Goal: Information Seeking & Learning: Learn about a topic

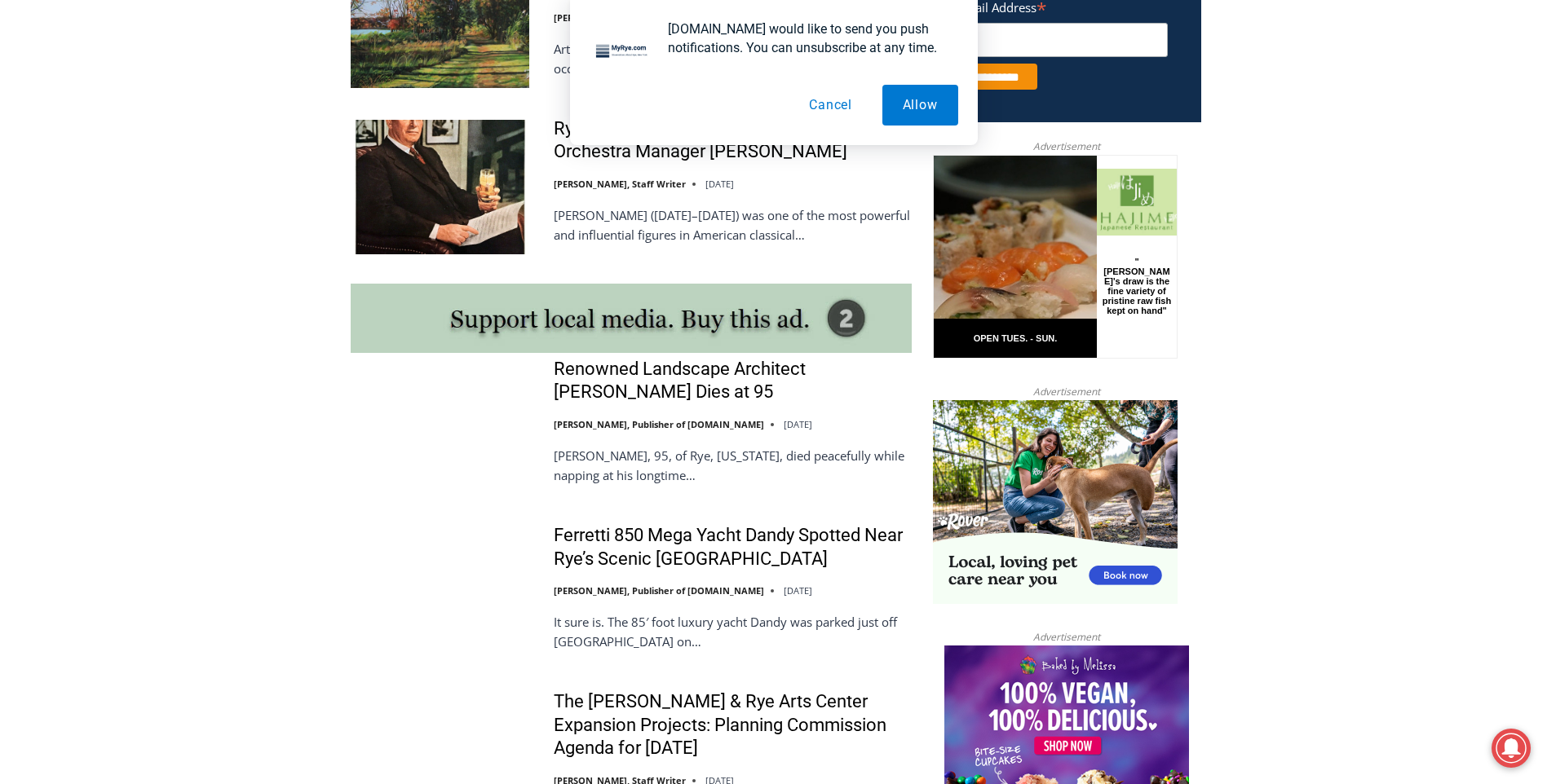
scroll to position [1304, 0]
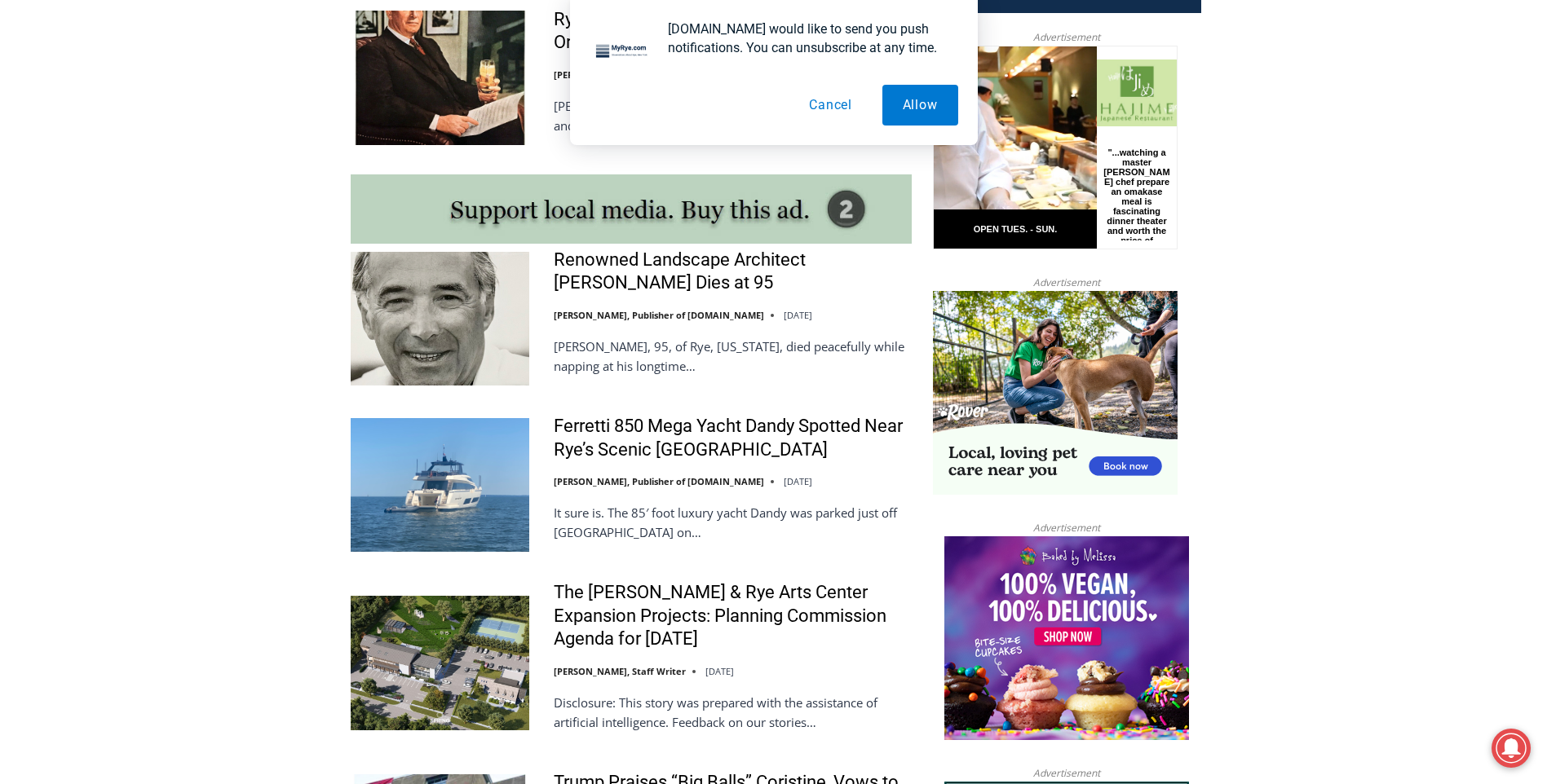
click at [828, 108] on button "Cancel" at bounding box center [831, 106] width 84 height 41
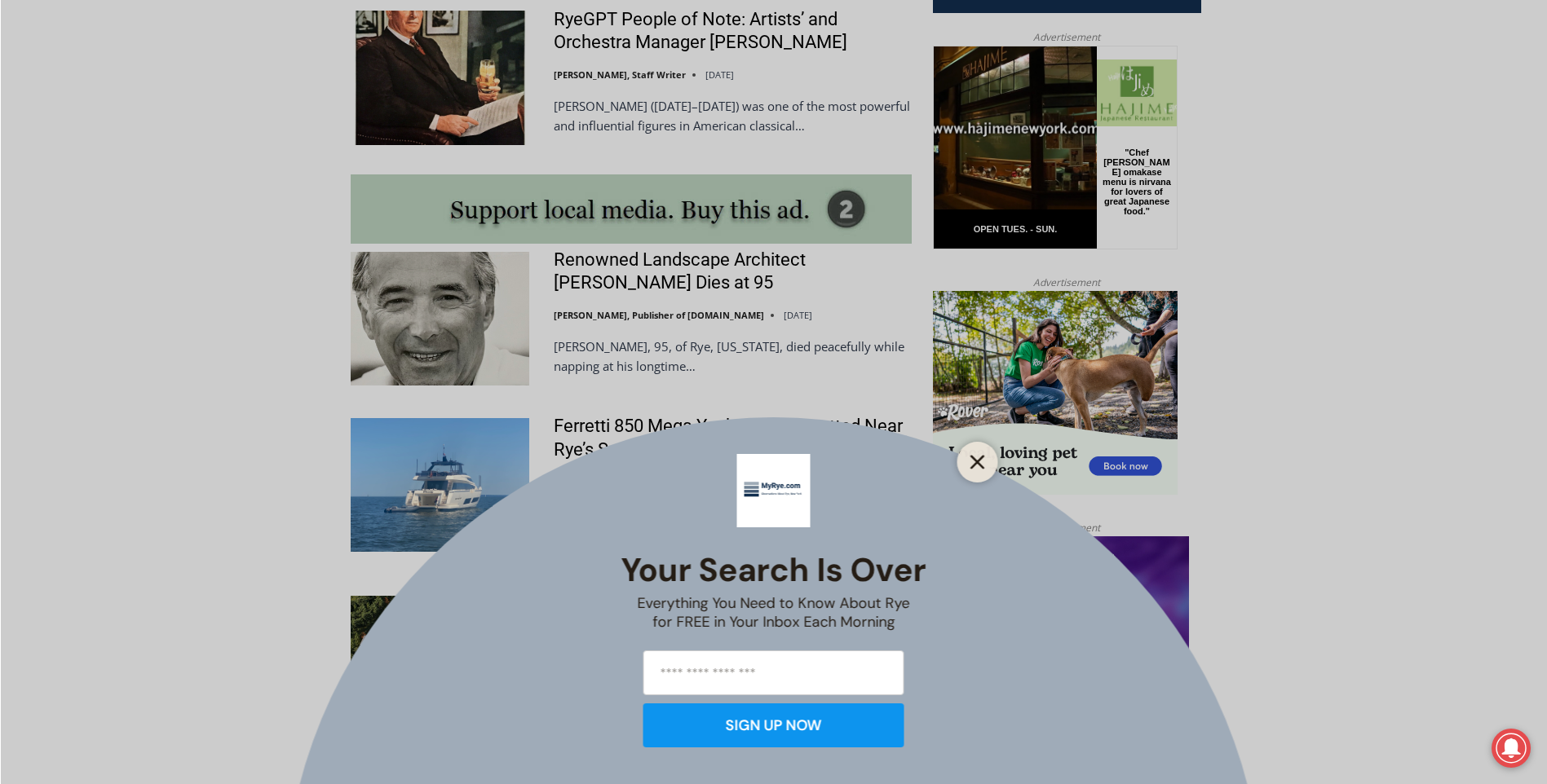
click at [981, 463] on icon "Close" at bounding box center [978, 463] width 15 height 15
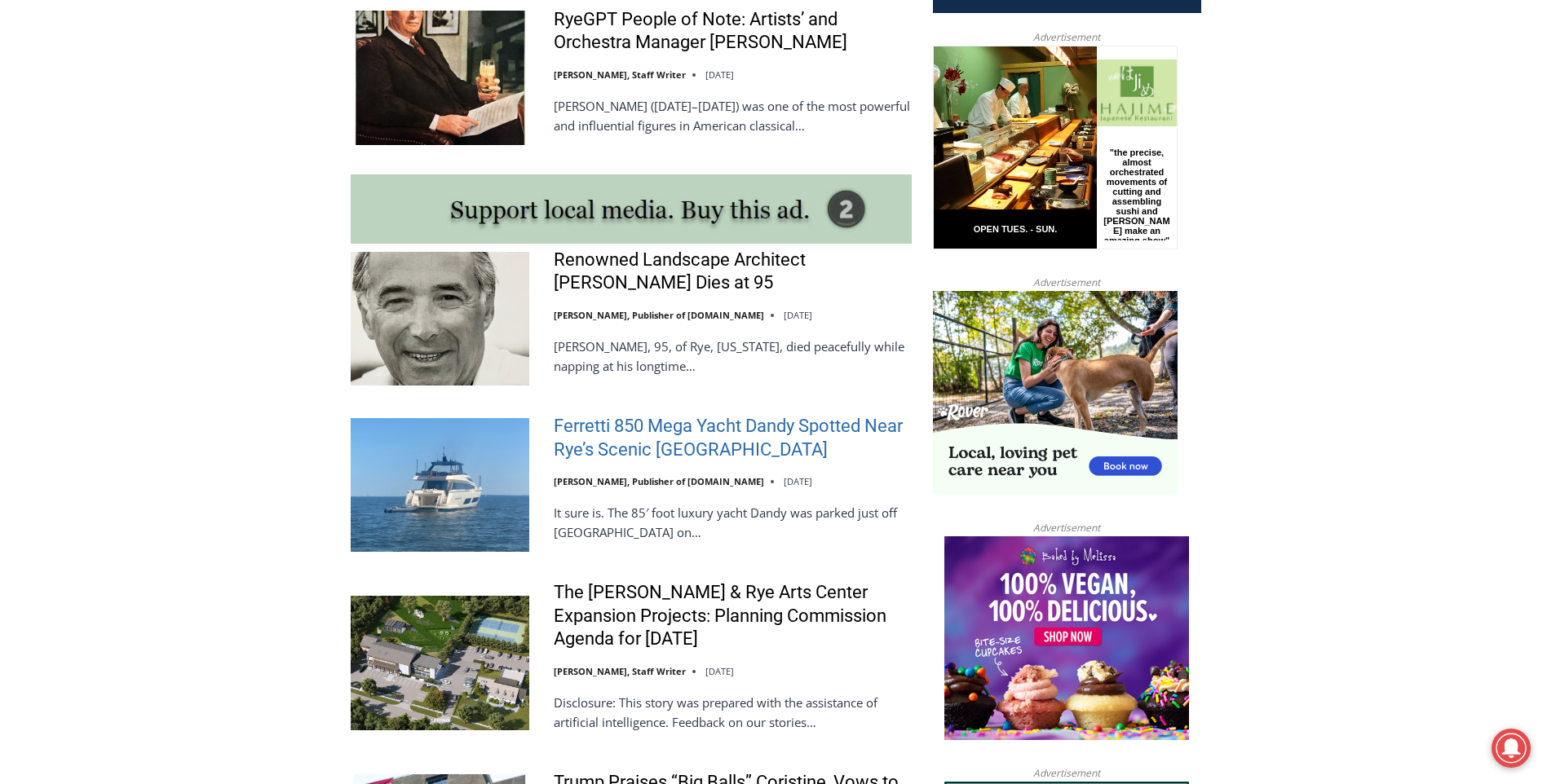
click at [652, 425] on link "Ferretti 850 Mega Yacht Dandy Spotted Near Rye’s Scenic Parsonage Point" at bounding box center [732, 438] width 358 height 47
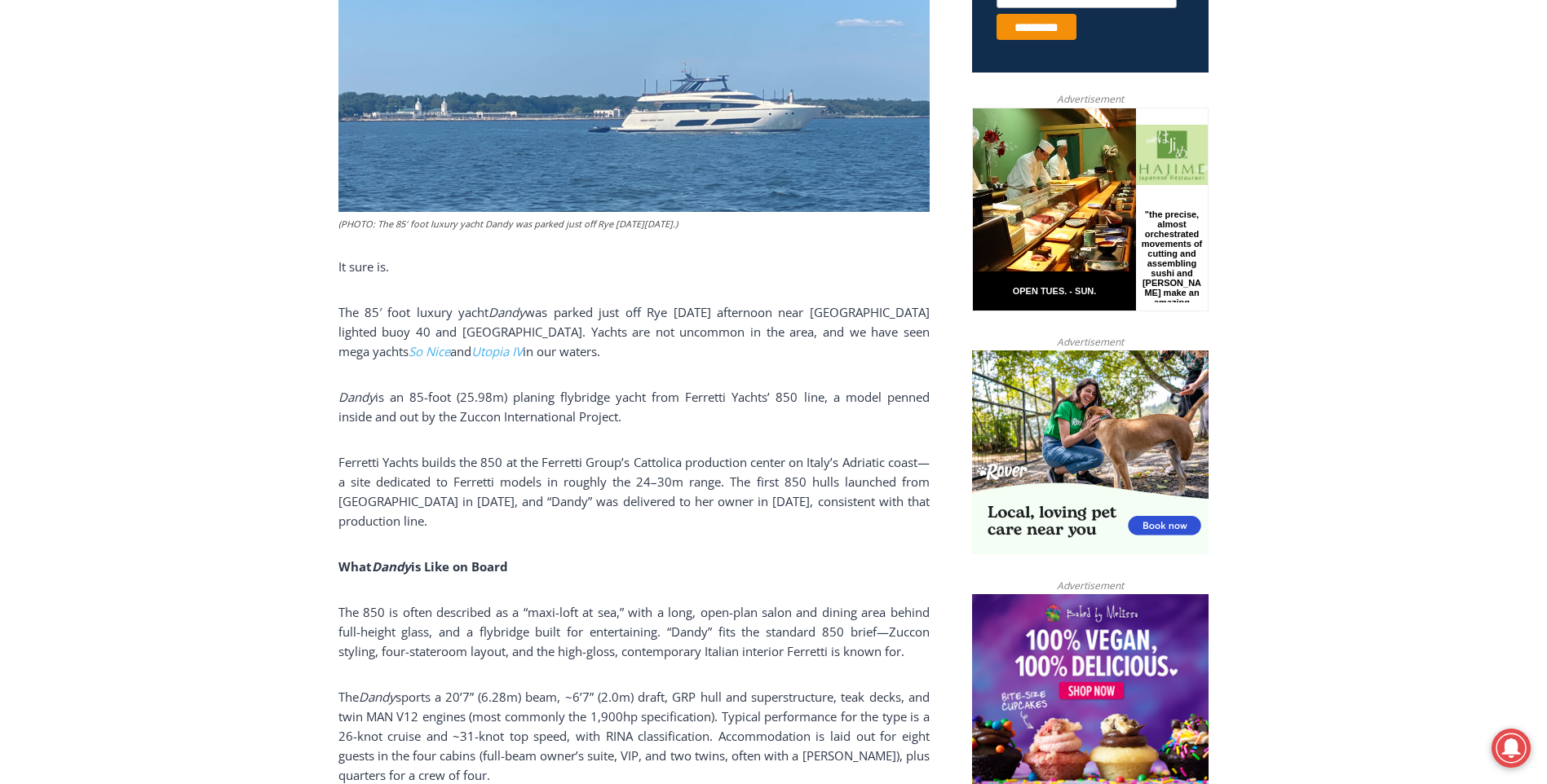
scroll to position [815, 0]
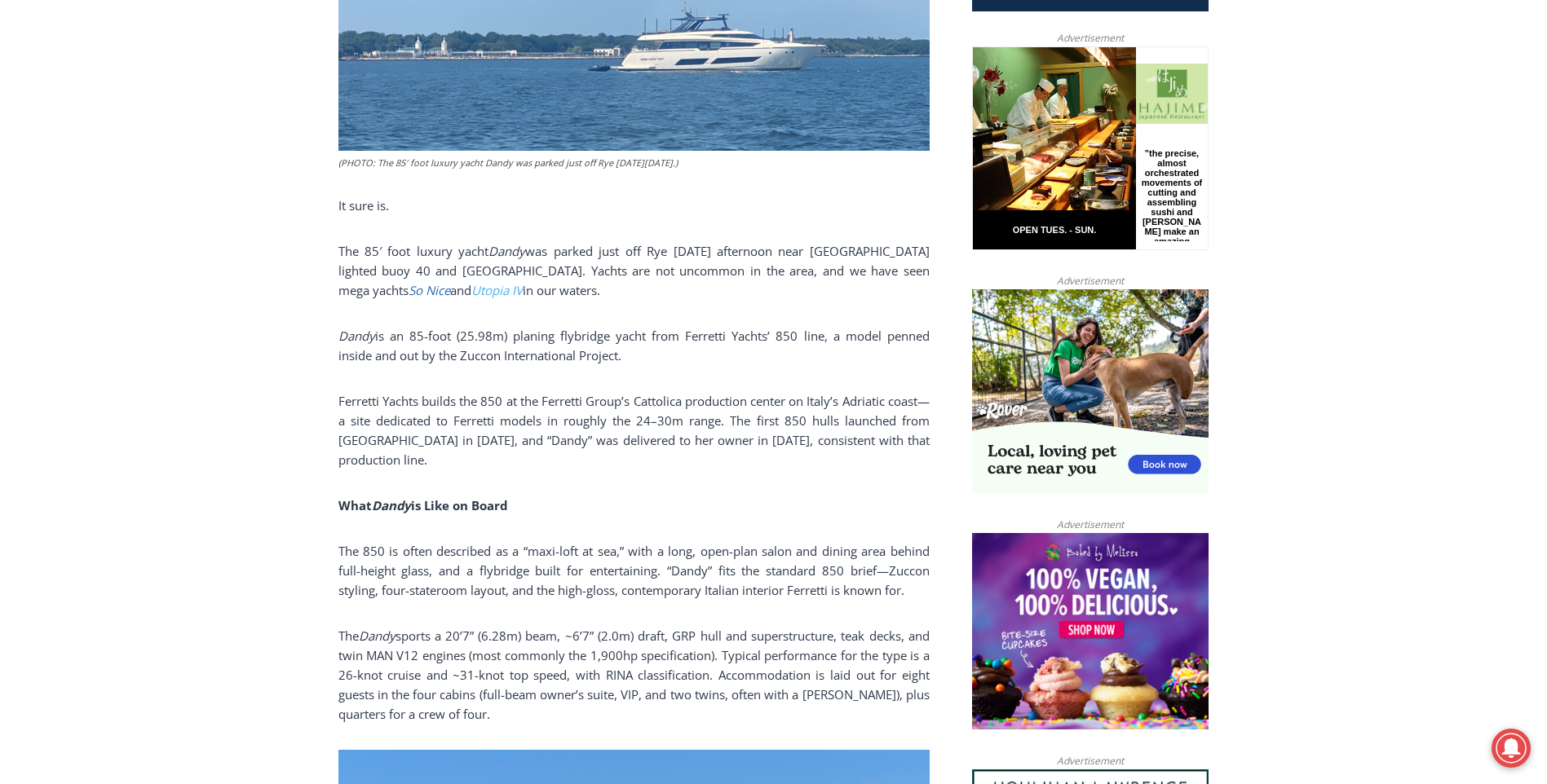
click at [408, 286] on span "So Nice" at bounding box center [429, 290] width 41 height 16
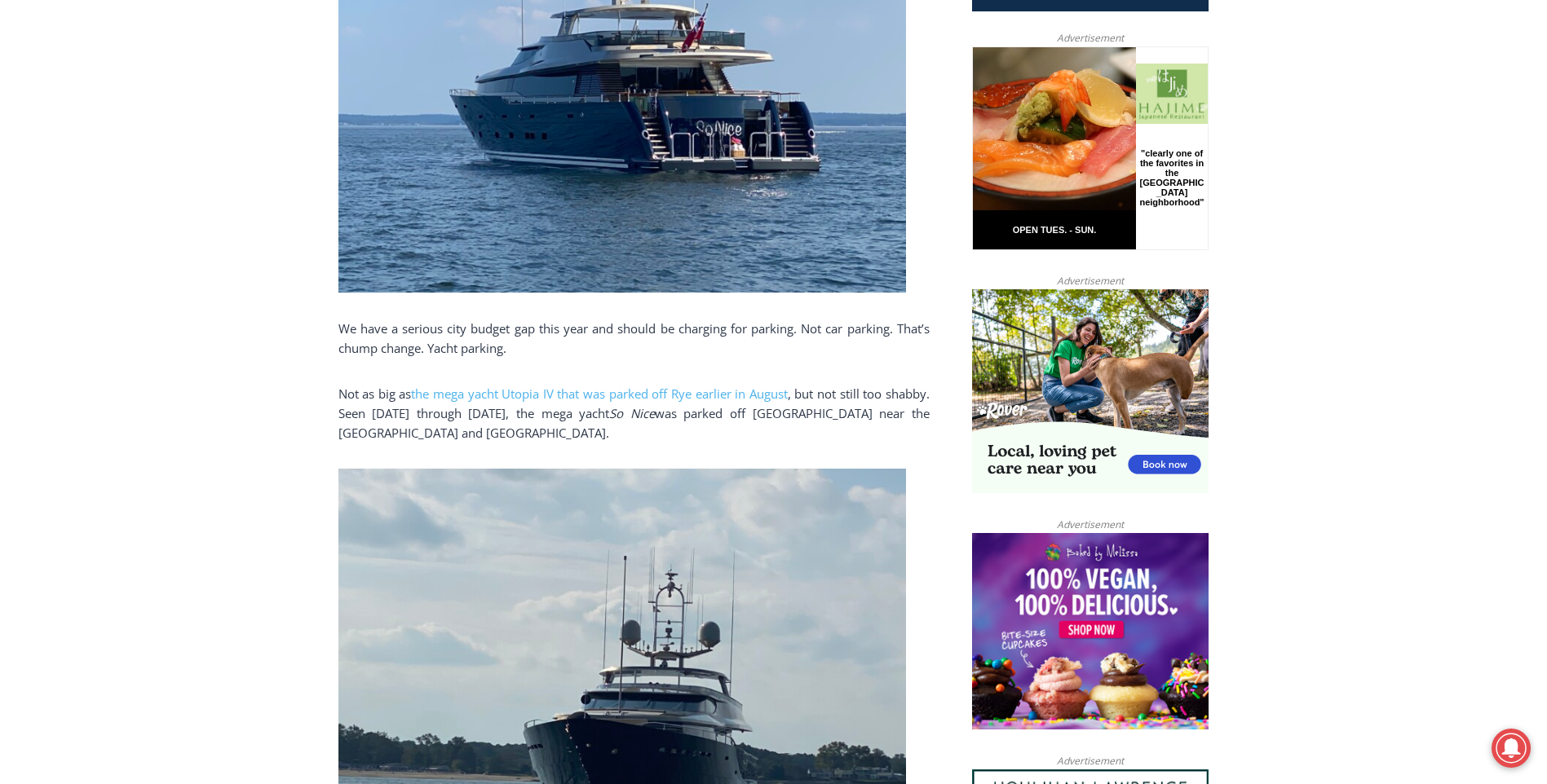
scroll to position [571, 0]
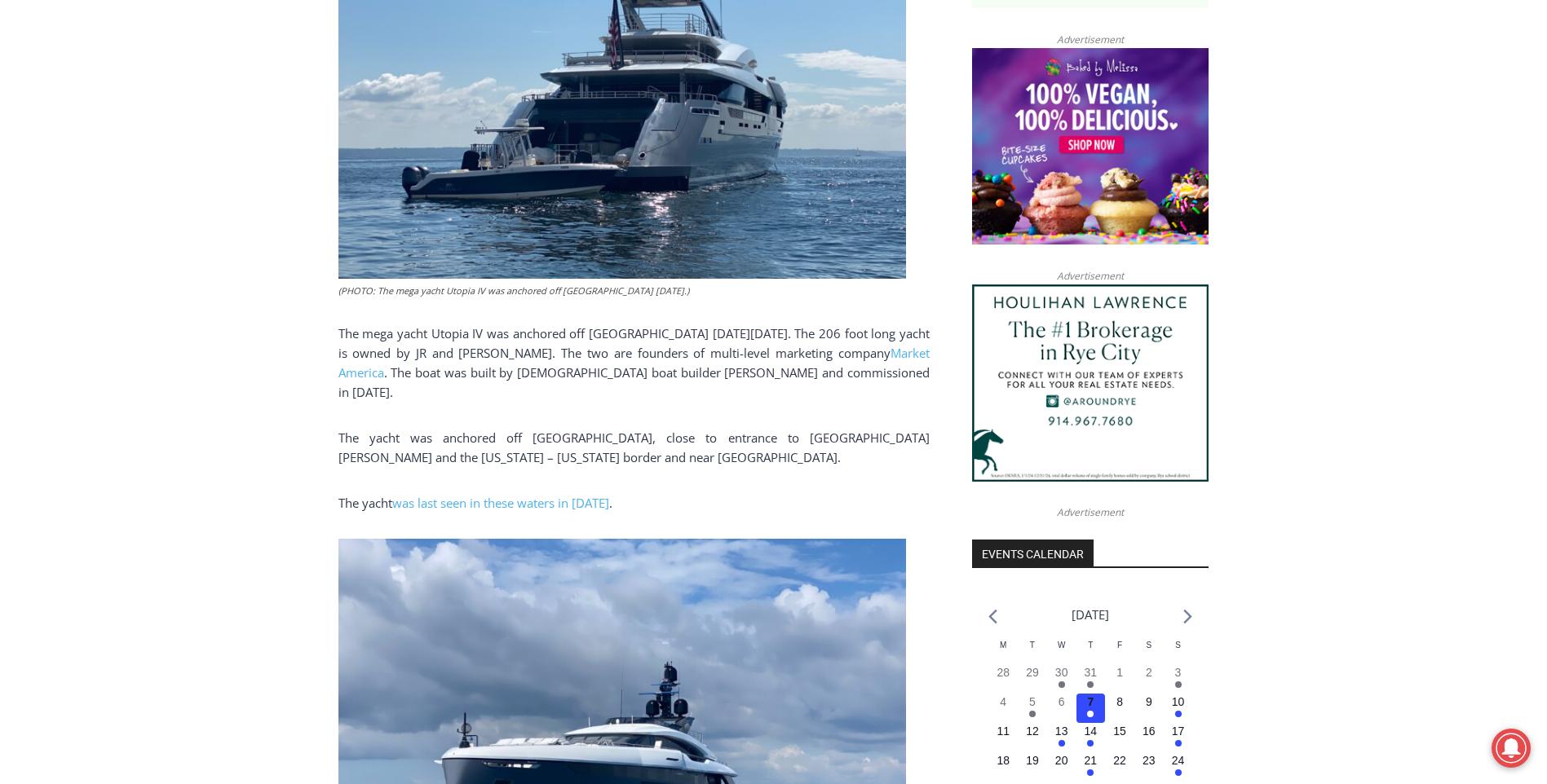
scroll to position [1272, 0]
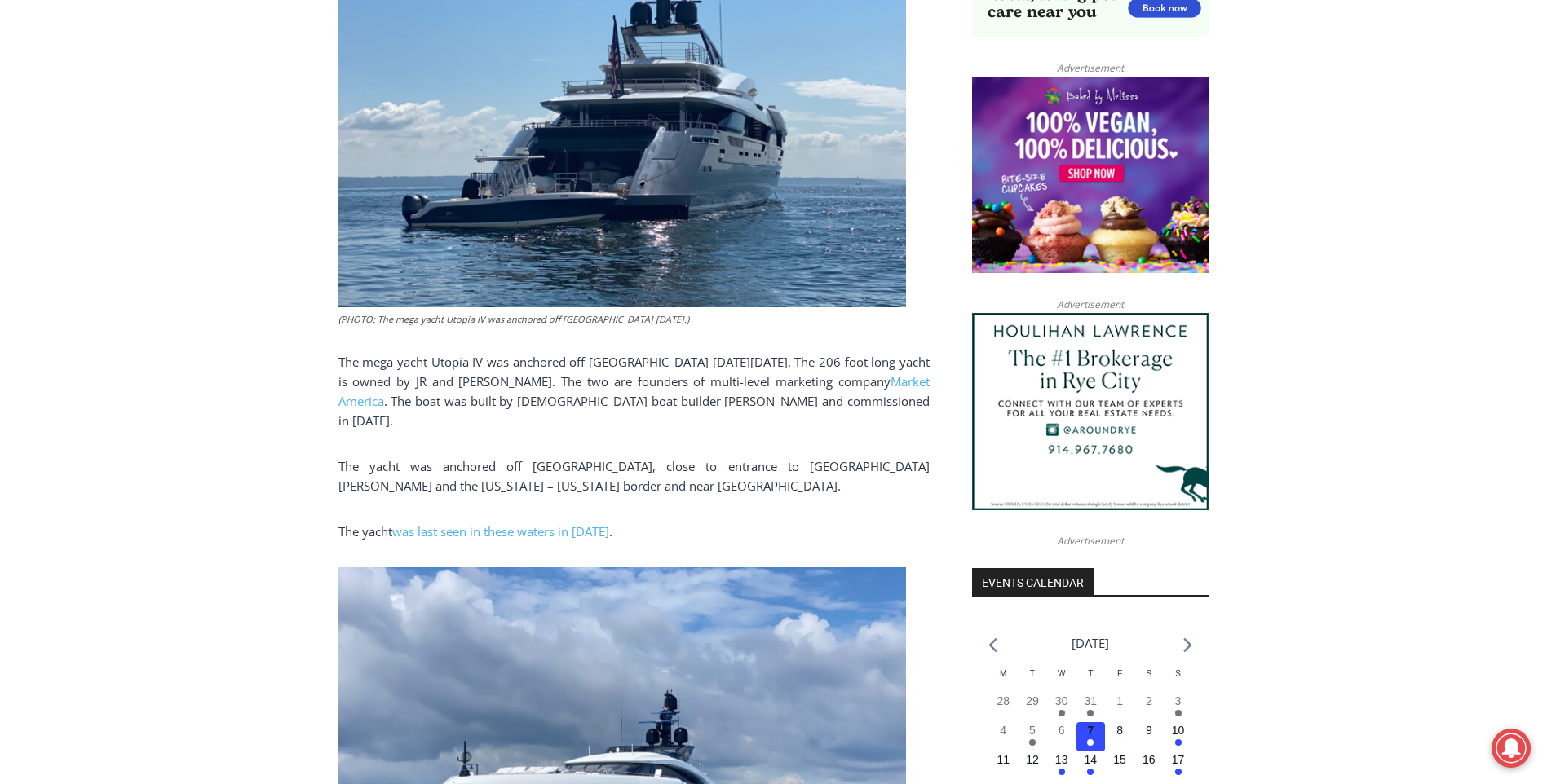
click at [419, 521] on p "The yacht was last seen in these waters in August 2020 ." at bounding box center [634, 531] width 592 height 20
click at [424, 523] on link "was last seen in these waters in August 2020" at bounding box center [501, 531] width 217 height 16
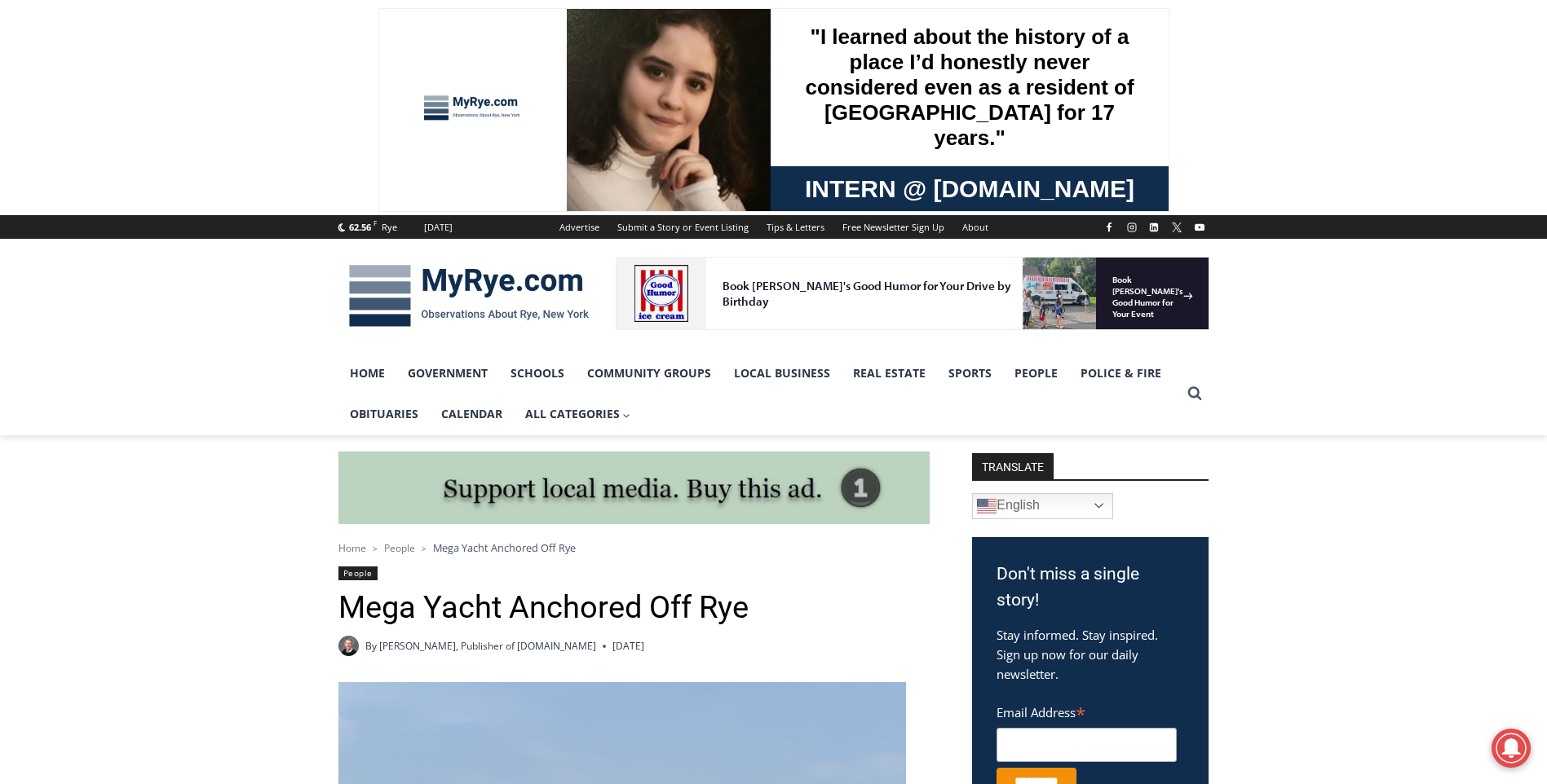
click at [376, 303] on img at bounding box center [468, 295] width 261 height 85
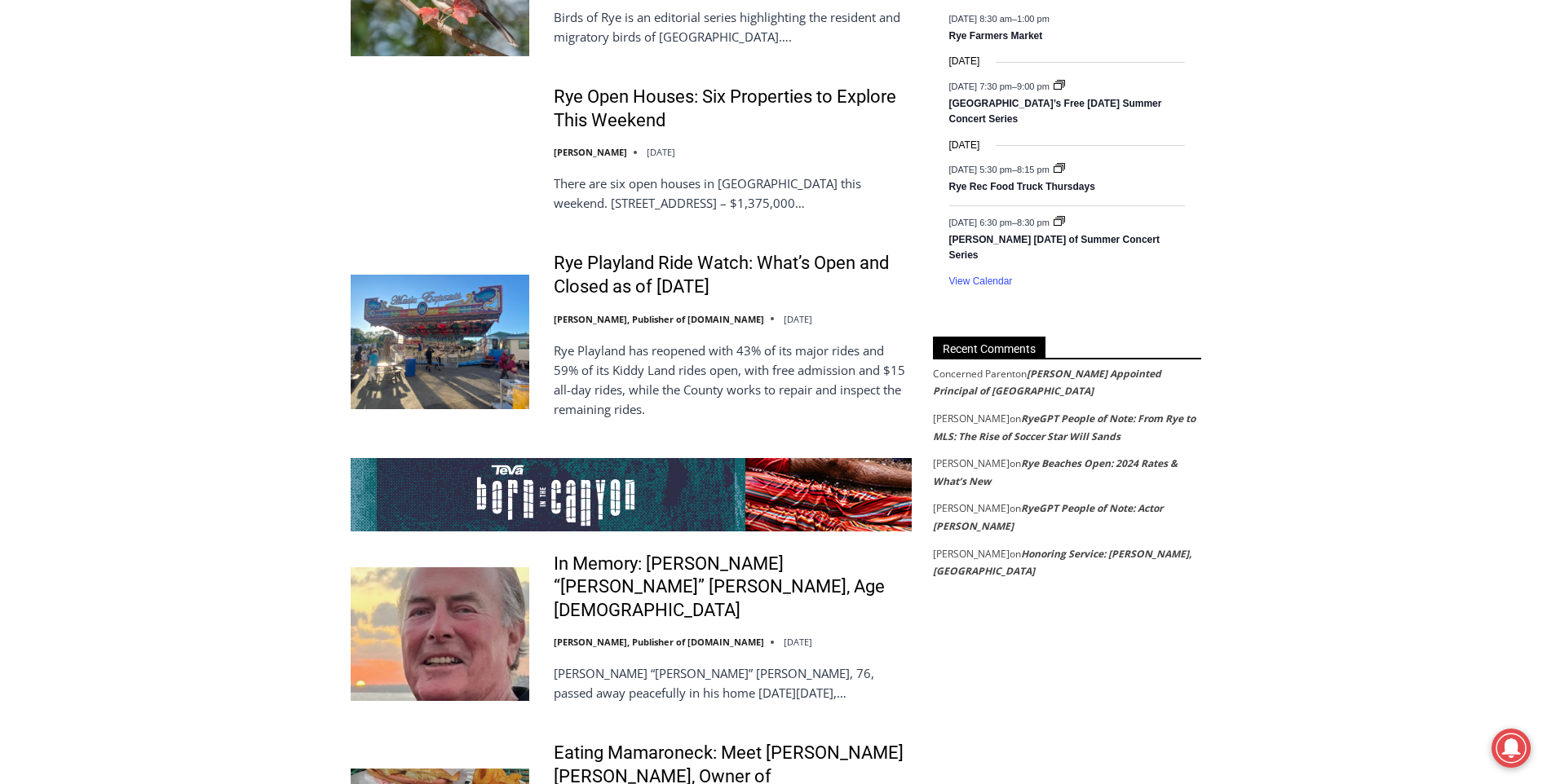
scroll to position [2761, 0]
